Goal: Task Accomplishment & Management: Manage account settings

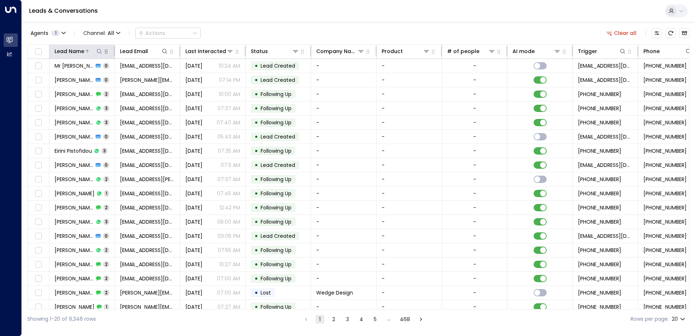
click at [99, 51] on icon at bounding box center [99, 51] width 6 height 6
type input "**********"
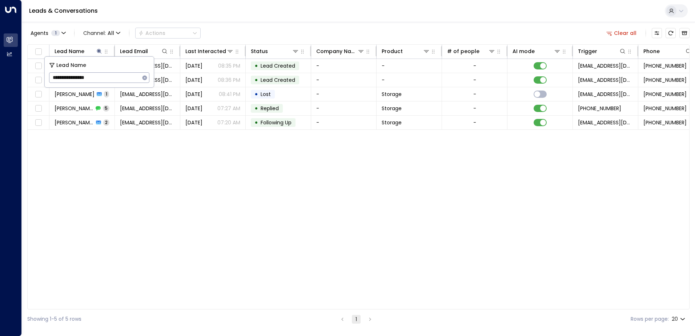
click at [171, 145] on div "Lead Name Lead Email Last Interacted Status Company Name Product # of people AI…" at bounding box center [358, 176] width 662 height 265
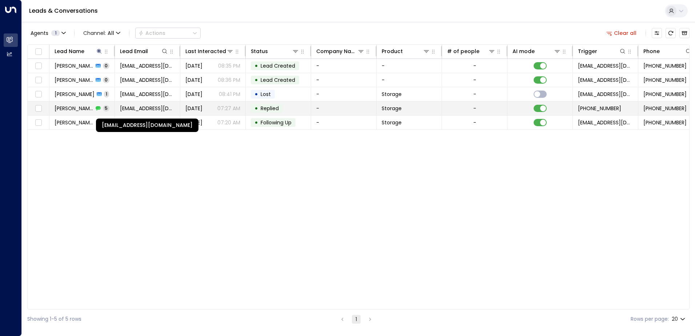
click at [140, 108] on span "[EMAIL_ADDRESS][DOMAIN_NAME]" at bounding box center [147, 108] width 55 height 7
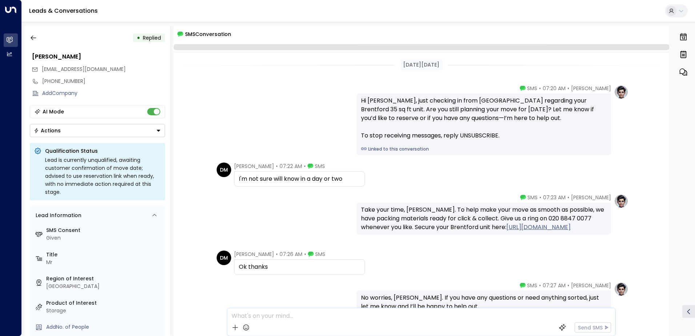
scroll to position [50, 0]
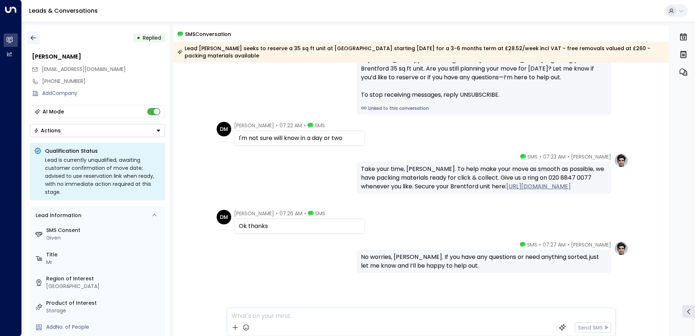
click at [37, 35] on button "button" at bounding box center [33, 37] width 13 height 13
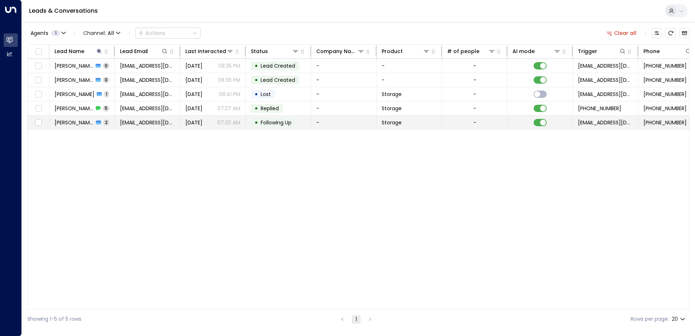
click at [146, 128] on td "[EMAIL_ADDRESS][DOMAIN_NAME]" at bounding box center [147, 123] width 65 height 14
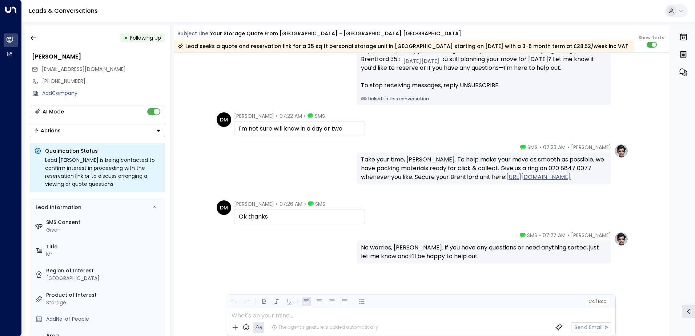
scroll to position [888, 0]
